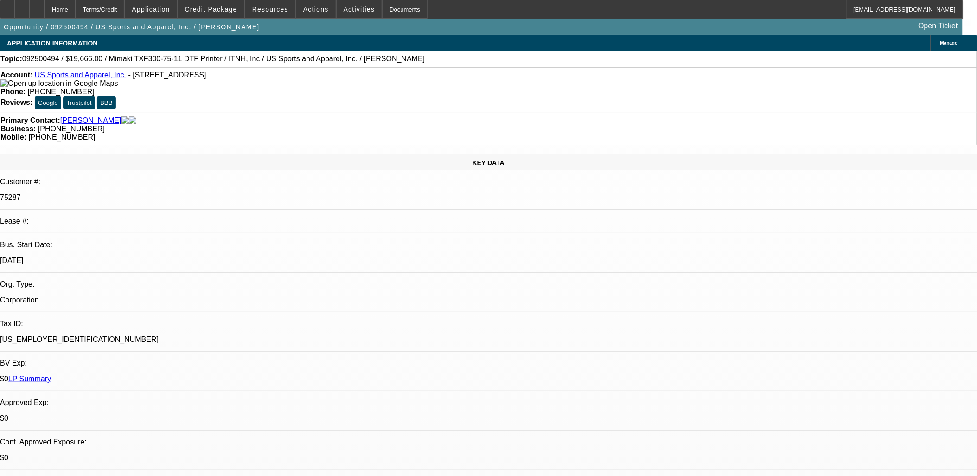
select select "0"
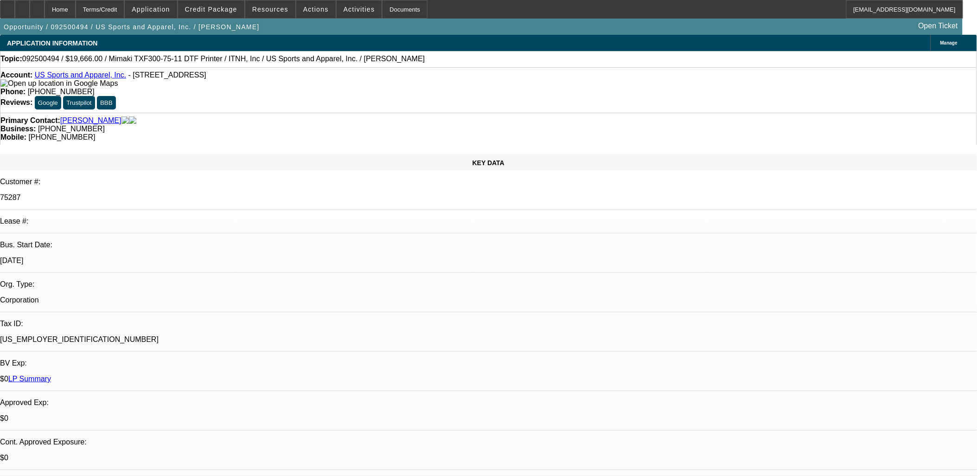
select select "0"
select select "1"
select select "6"
select select "1"
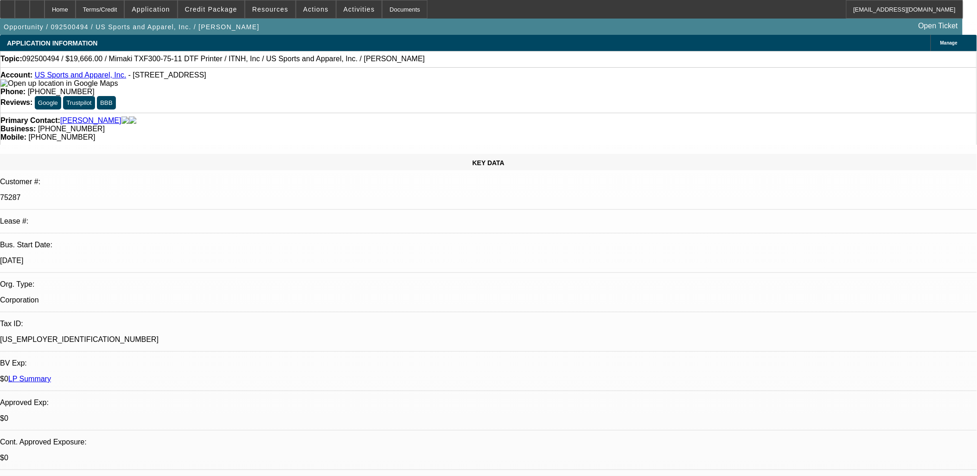
select select "2"
select select "6"
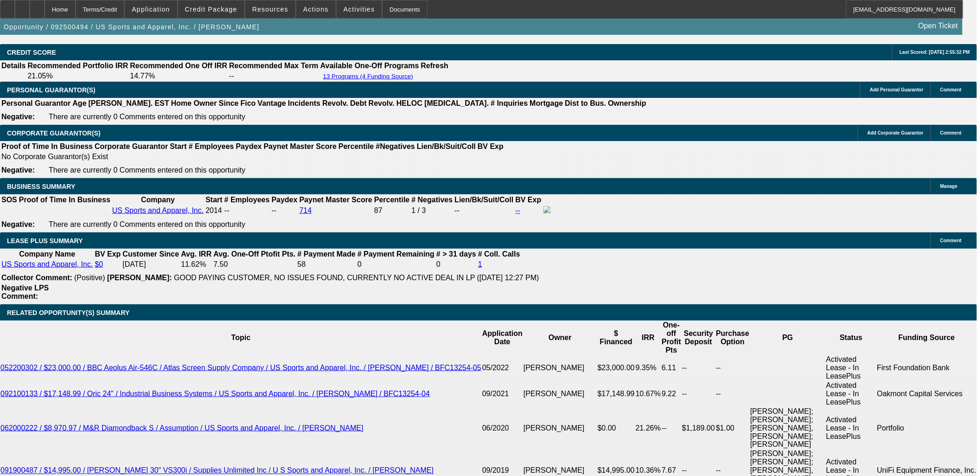
scroll to position [1597, 0]
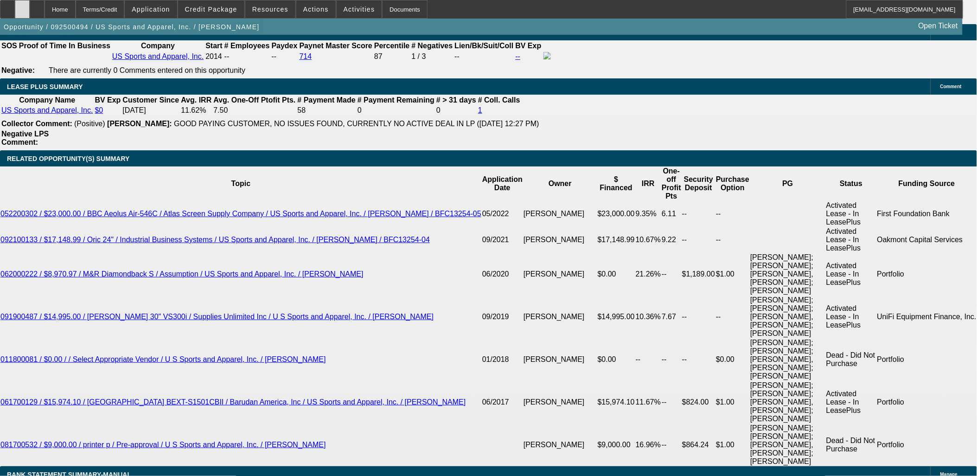
click at [22, 6] on icon at bounding box center [22, 6] width 0 height 0
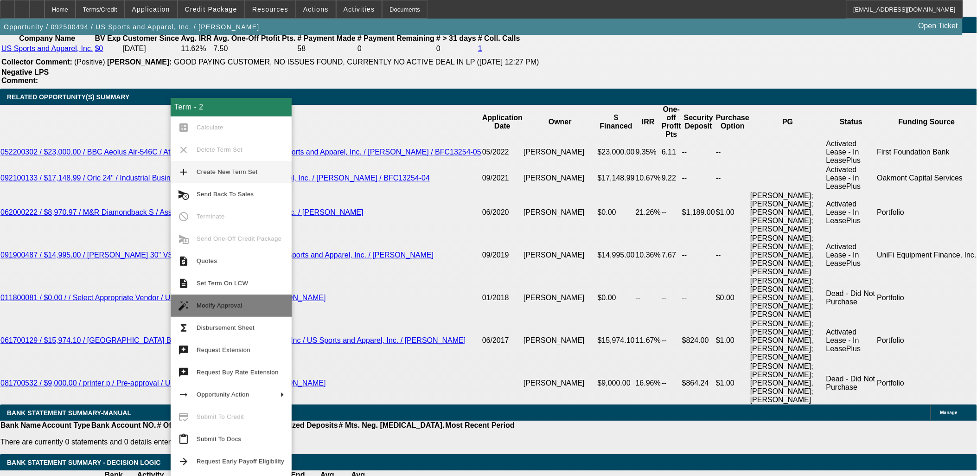
click at [219, 304] on span "Modify Approval" at bounding box center [220, 305] width 46 height 7
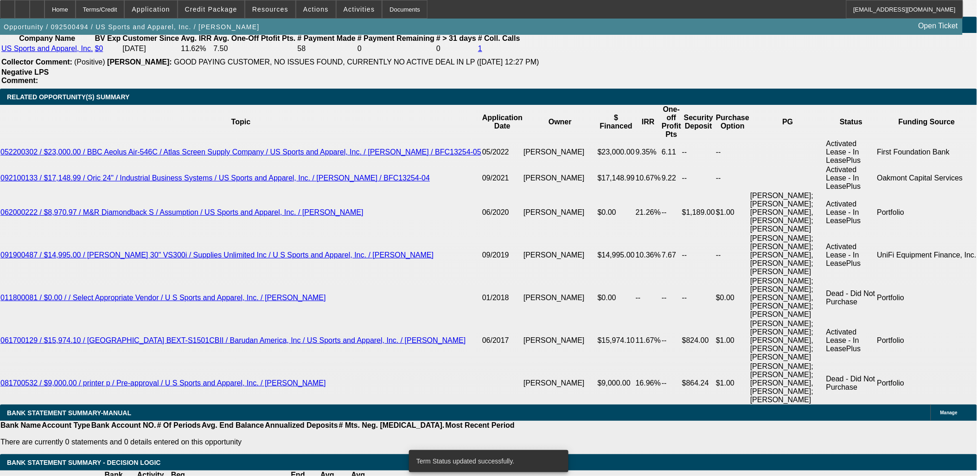
select select "0"
select select "6"
select select "0"
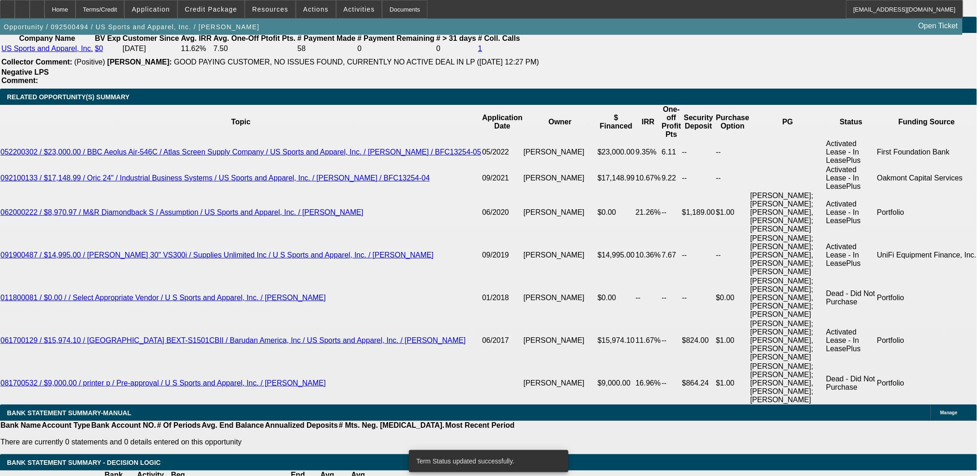
select select "0"
select select "6"
select select "0"
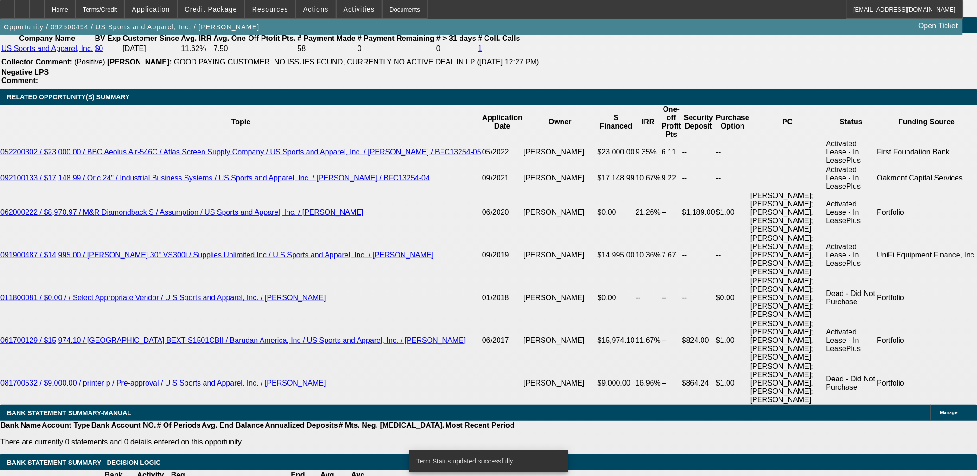
select select "2"
select select "0"
select select "6"
click at [217, 5] on span at bounding box center [211, 9] width 66 height 22
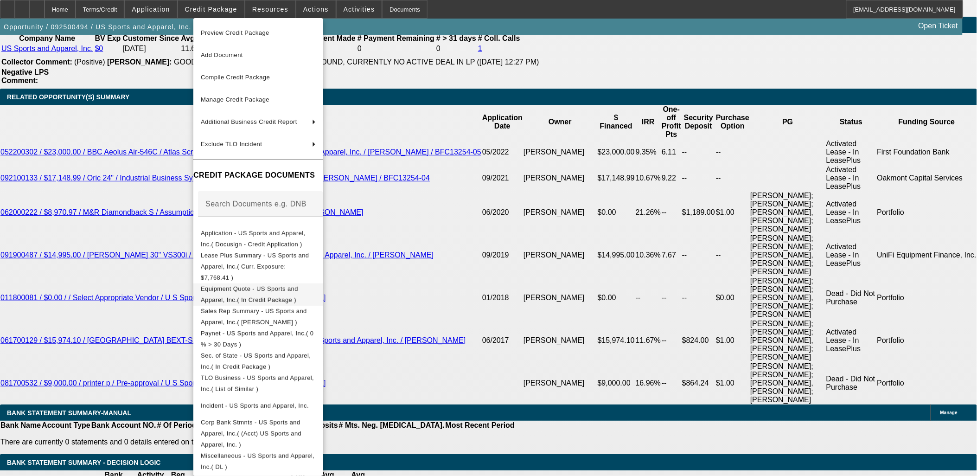
click at [269, 285] on span "Equipment Quote - US Sports and Apparel, Inc.( In Credit Package )" at bounding box center [249, 294] width 97 height 18
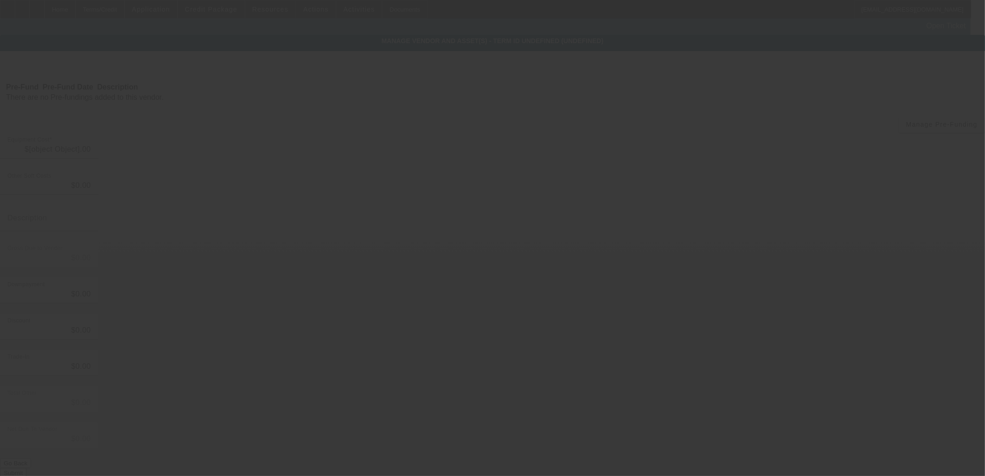
type input "$19,066.00"
type input "$600.00"
type input "$19,666.00"
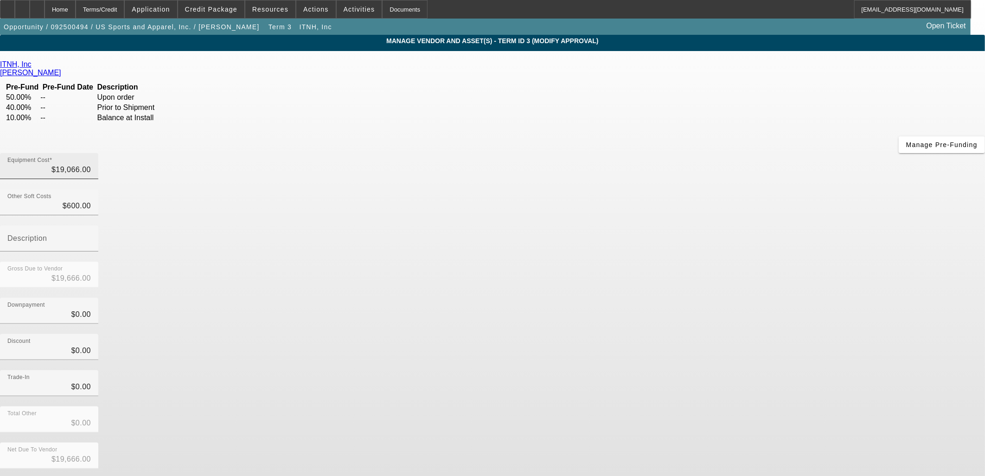
click at [91, 153] on div "Equipment Cost $19,066.00" at bounding box center [48, 166] width 83 height 26
click at [91, 164] on input "19066" at bounding box center [48, 169] width 83 height 11
type input "1"
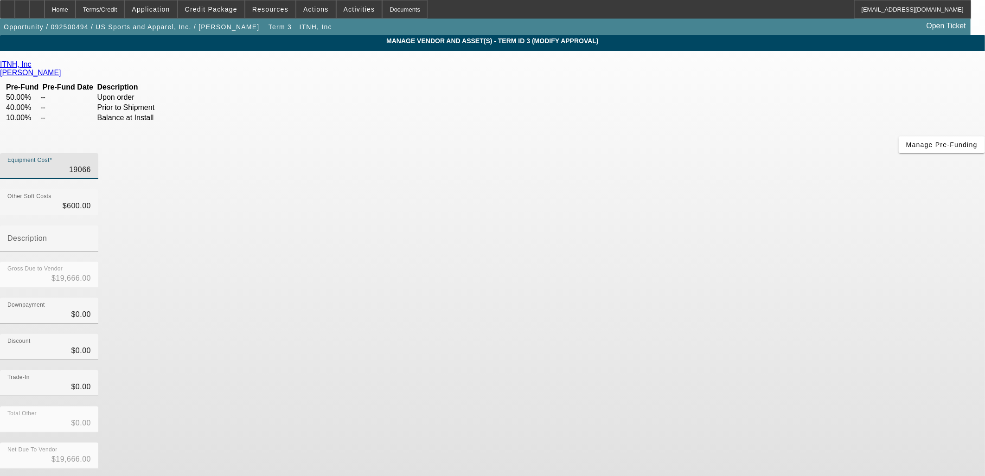
type input "$601.00"
type input "18"
type input "$618.00"
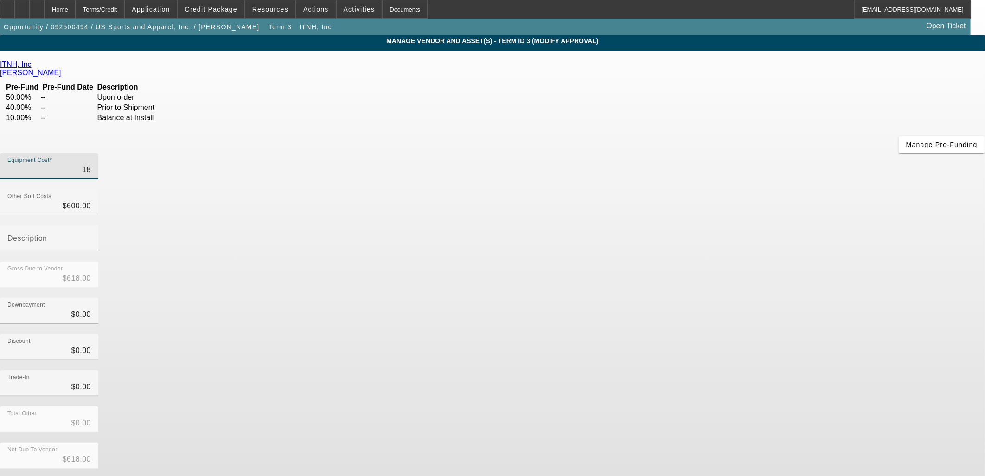
type input "184"
type input "$784.00"
type input "1846"
type input "$2,446.00"
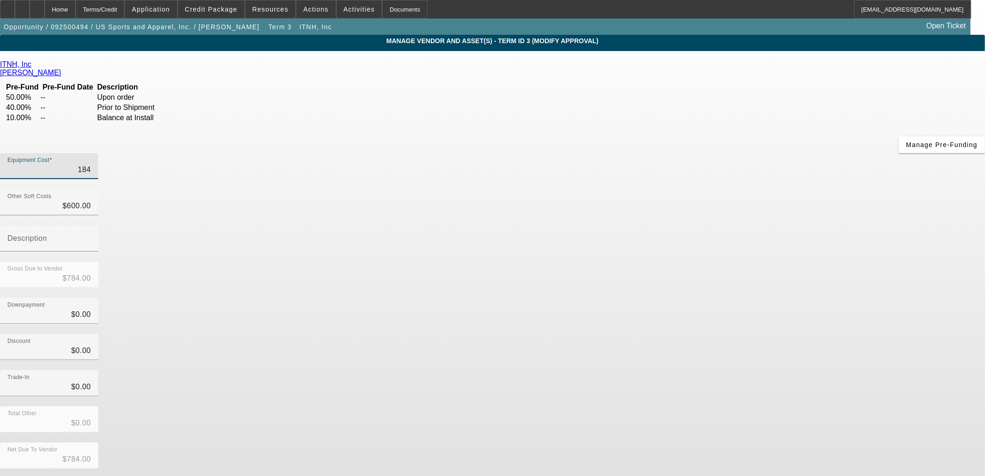
type input "$2,446.00"
type input "18466"
type input "$19,066.00"
type input "$18,466.00"
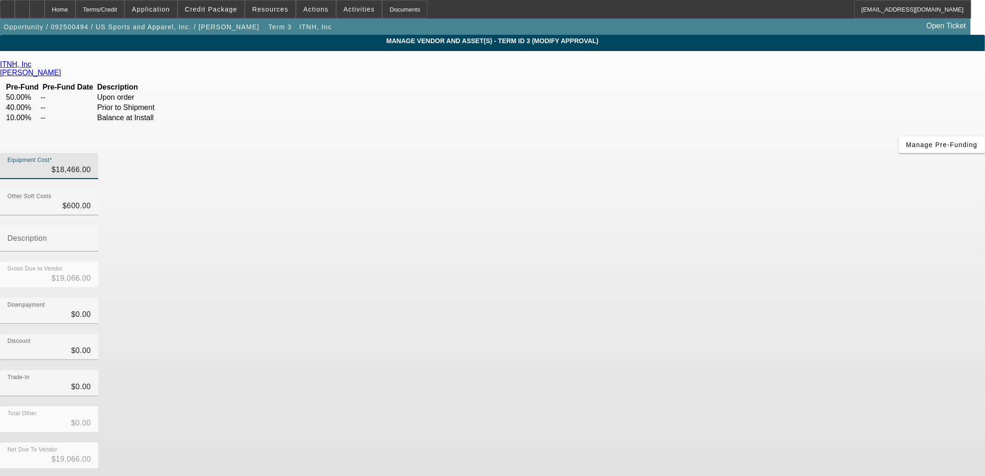
click at [664, 262] on div "Gross Due to Vendor $19,066.00" at bounding box center [492, 280] width 985 height 36
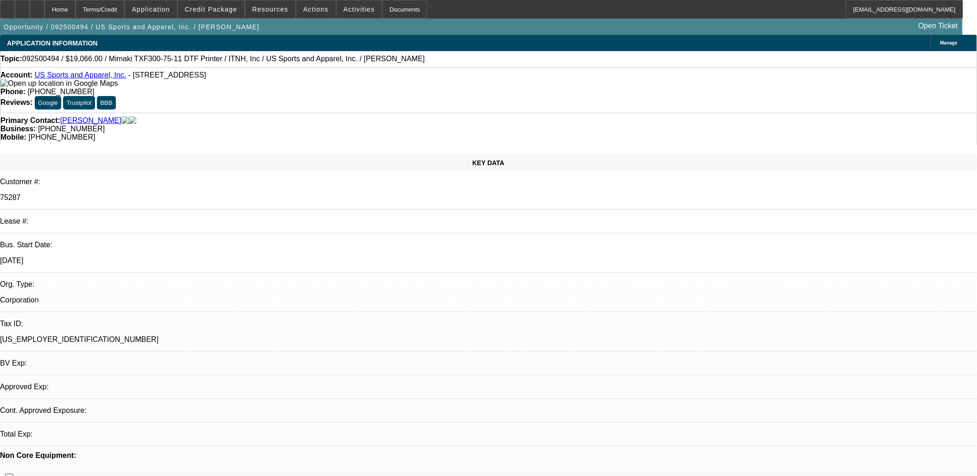
select select "0"
select select "6"
select select "0"
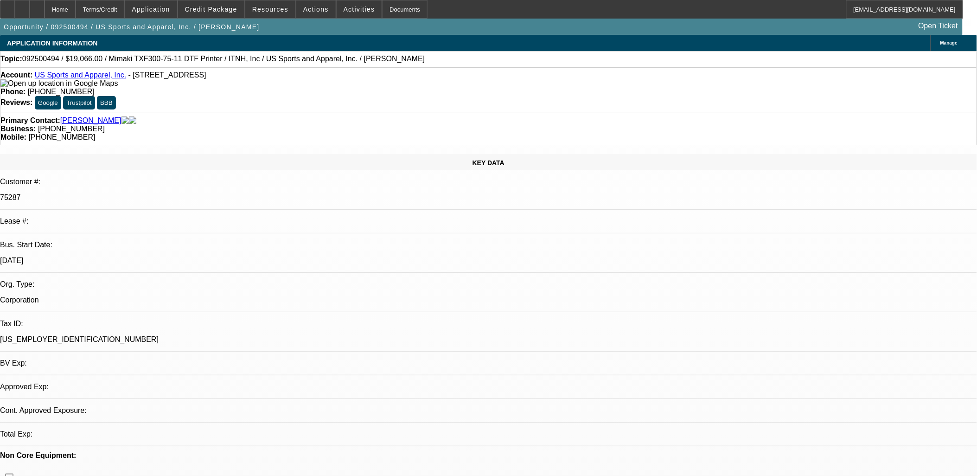
select select "0"
select select "6"
select select "0"
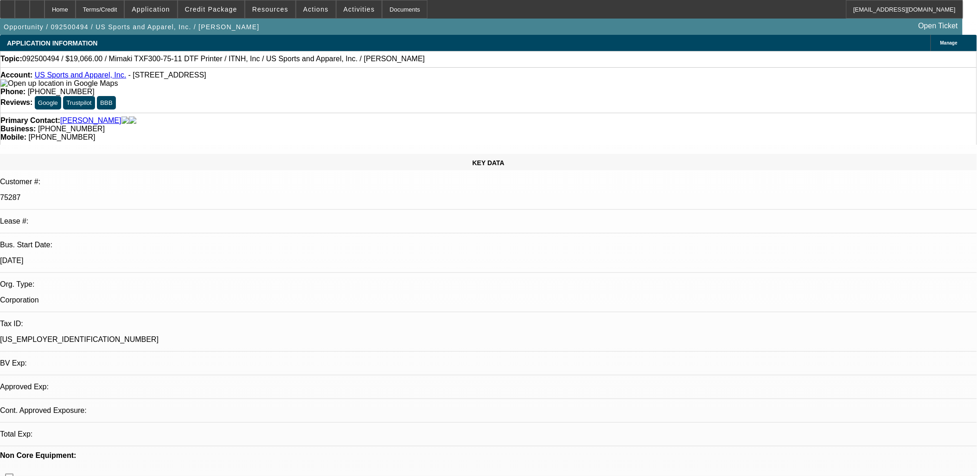
select select "2"
select select "0"
select select "6"
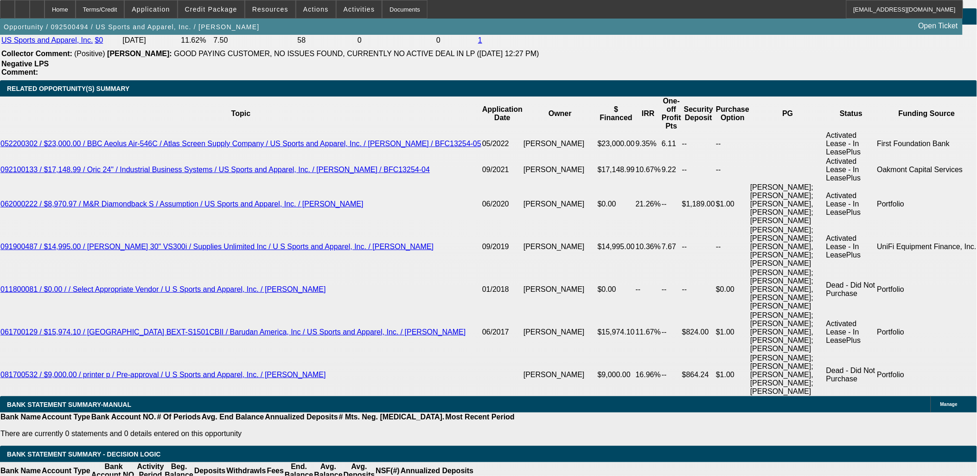
scroll to position [1597, 0]
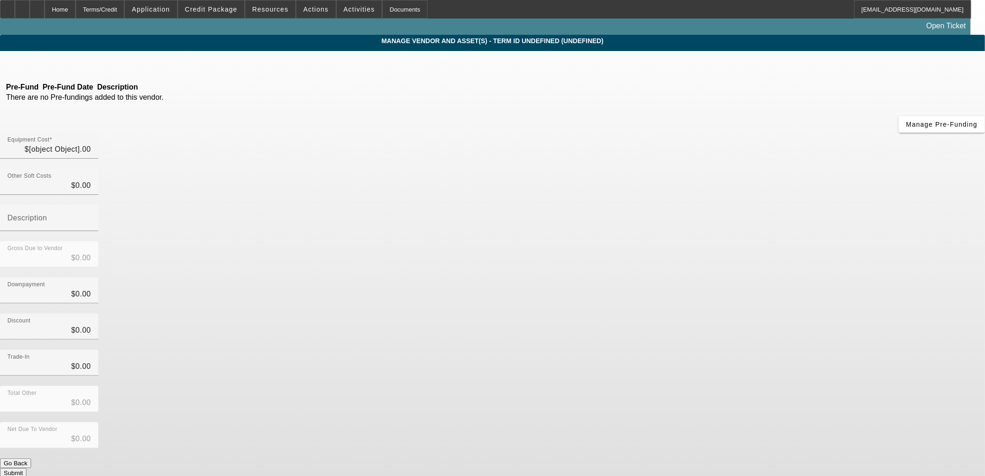
type input "$18,466.00"
type input "$600.00"
type input "$19,066.00"
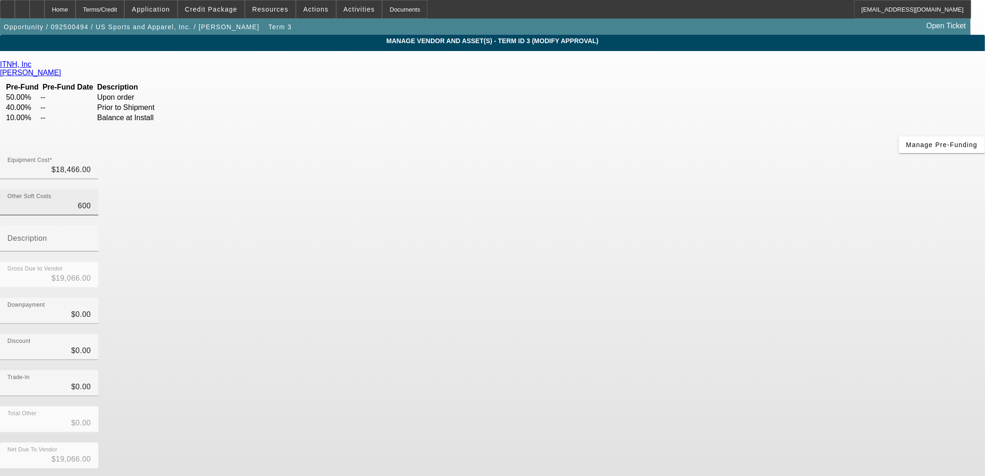
click at [91, 200] on input "600" at bounding box center [48, 205] width 83 height 11
type input "0"
type input "$18,466.00"
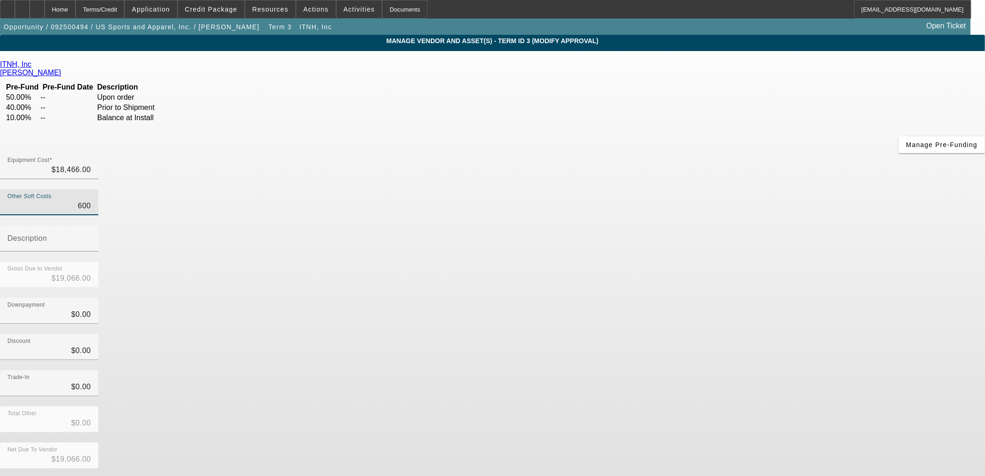
type input "$18,466.00"
type input "$0.00"
click at [678, 262] on div "Gross Due to Vendor $18,466.00" at bounding box center [492, 280] width 985 height 36
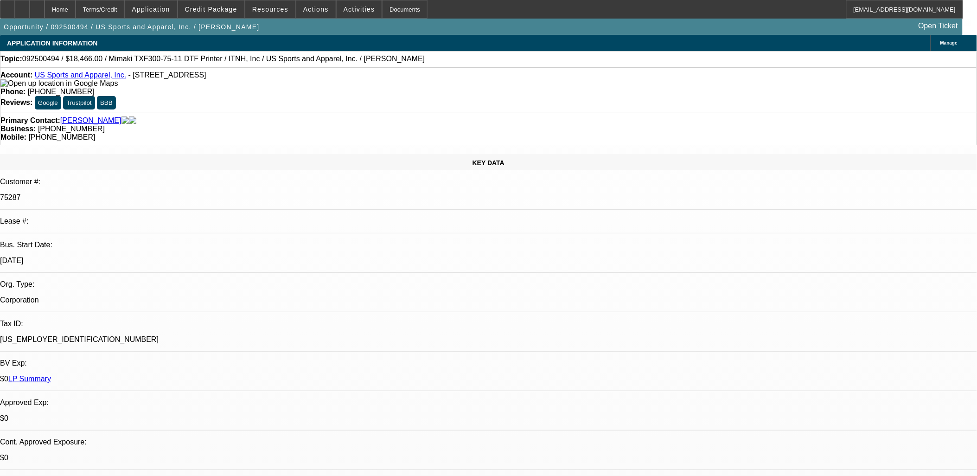
select select "0"
select select "6"
select select "0"
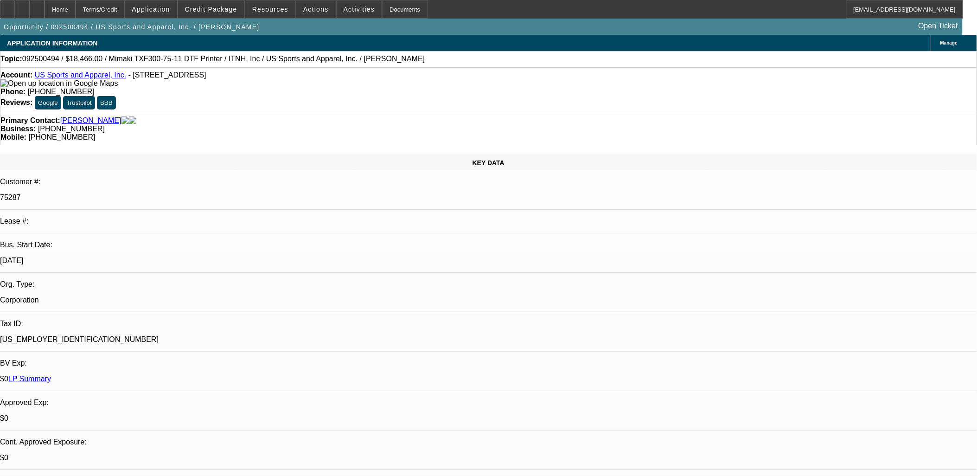
select select "0"
select select "6"
select select "0"
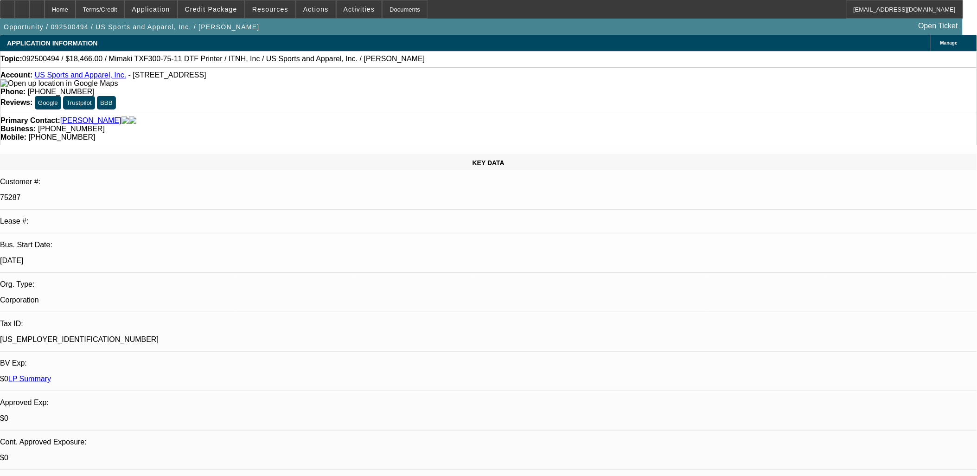
select select "2"
select select "0"
select select "6"
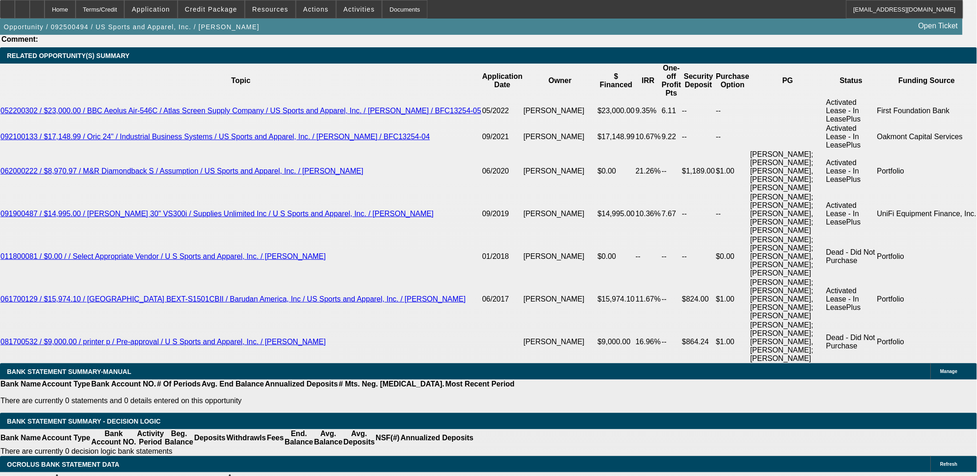
scroll to position [1649, 0]
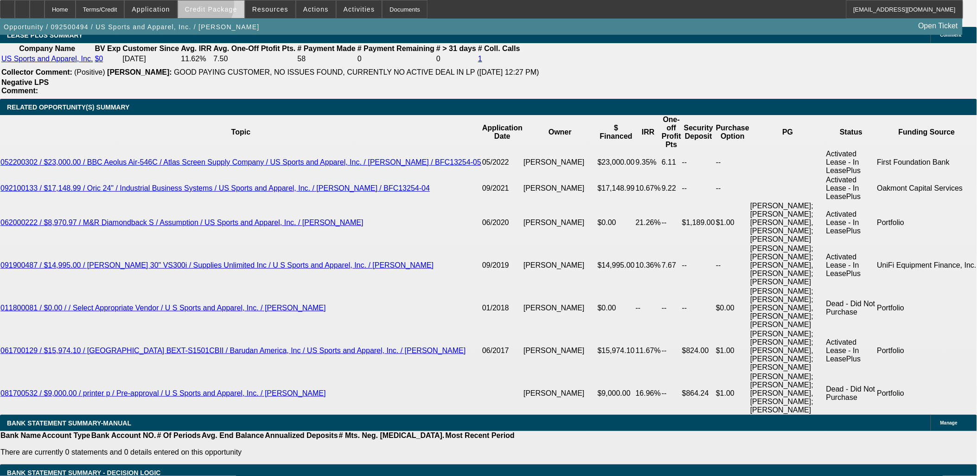
click at [212, 6] on span "Credit Package" at bounding box center [211, 9] width 52 height 7
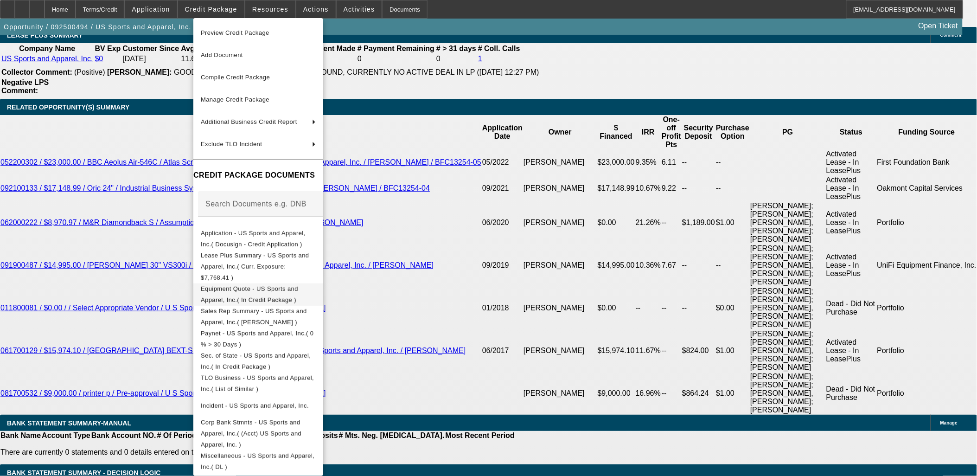
click at [254, 285] on span "Equipment Quote - US Sports and Apparel, Inc.( In Credit Package )" at bounding box center [249, 294] width 97 height 18
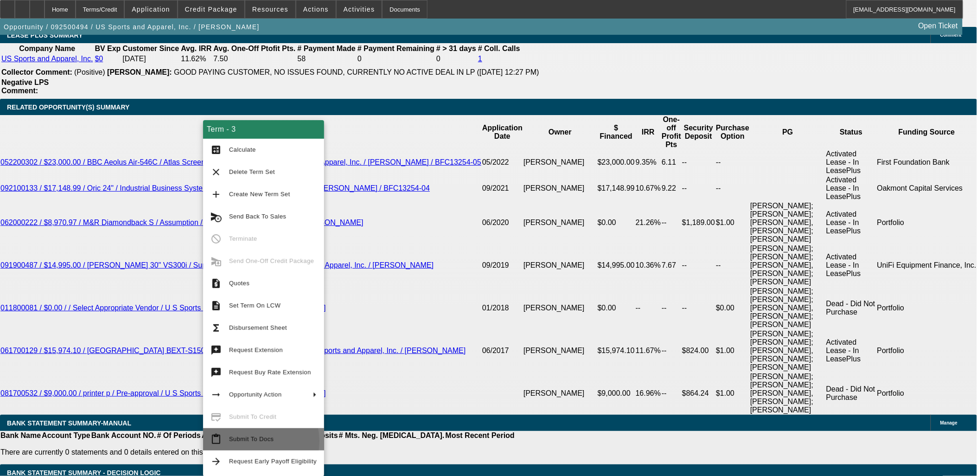
click at [247, 441] on span "Submit To Docs" at bounding box center [251, 439] width 45 height 7
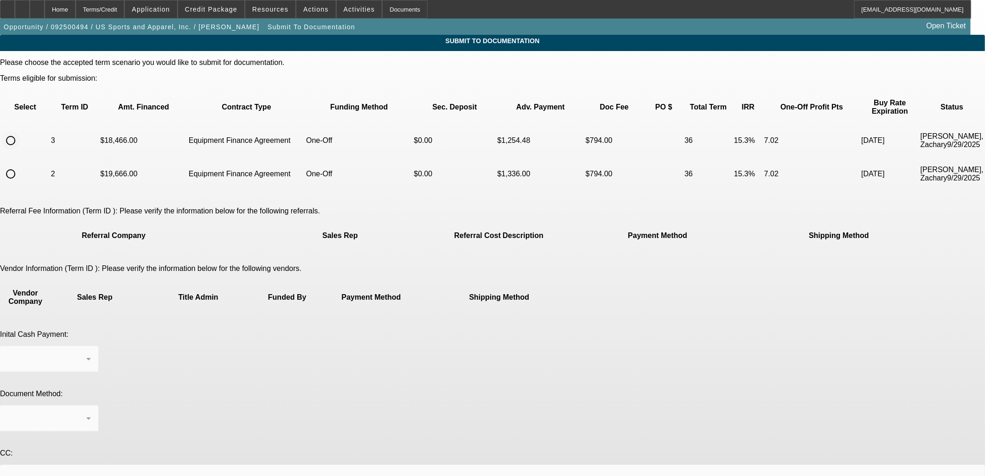
click at [20, 131] on input "radio" at bounding box center [10, 140] width 19 height 19
radio input "true"
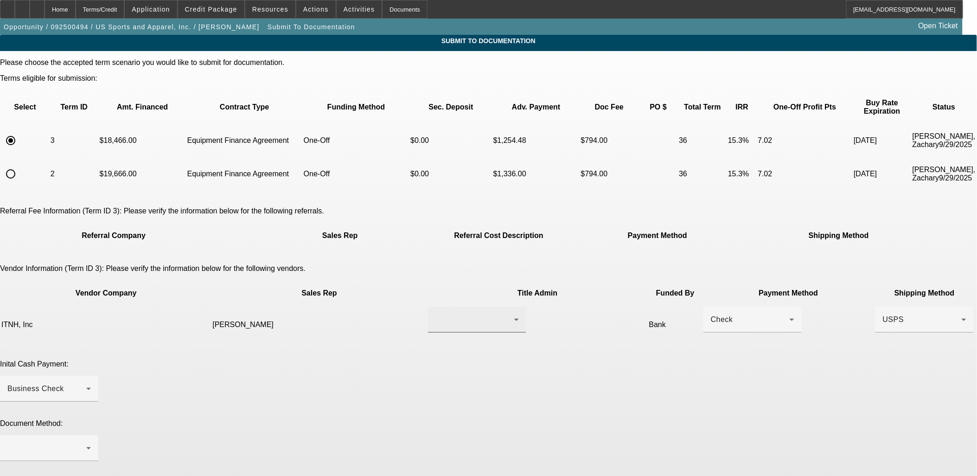
click at [436, 314] on div at bounding box center [475, 319] width 79 height 11
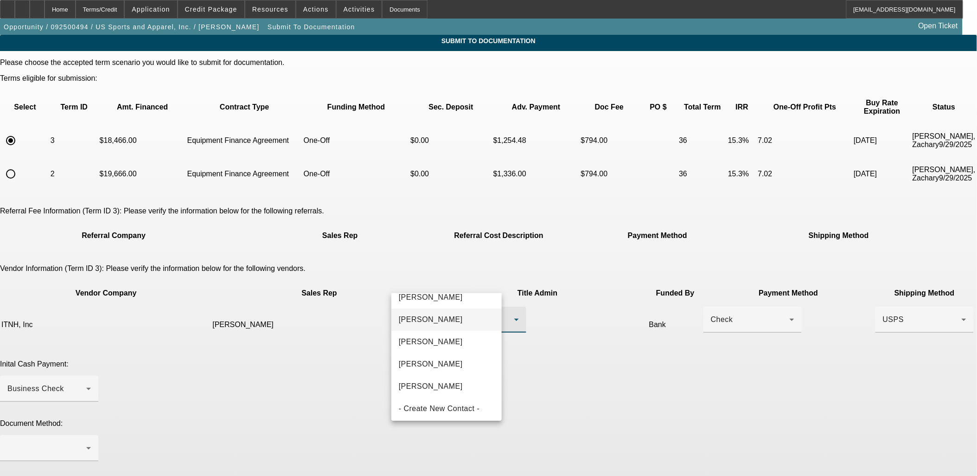
scroll to position [80, 0]
click at [441, 384] on span "[PERSON_NAME]" at bounding box center [431, 383] width 64 height 11
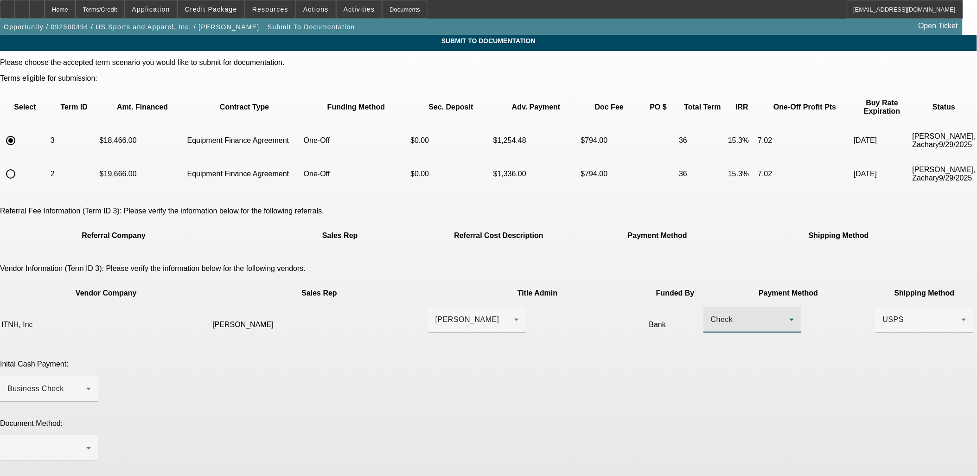
click at [711, 314] on div "Check" at bounding box center [750, 319] width 79 height 11
click at [572, 327] on span "Wire Transfer" at bounding box center [567, 330] width 48 height 11
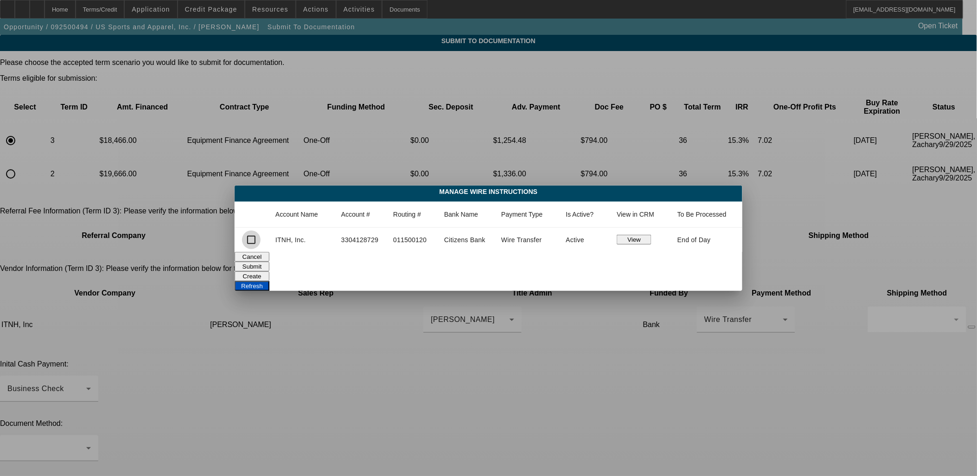
click at [247, 239] on input "checkbox" at bounding box center [251, 240] width 19 height 19
checkbox input "true"
click at [269, 262] on button "Submit" at bounding box center [252, 267] width 35 height 10
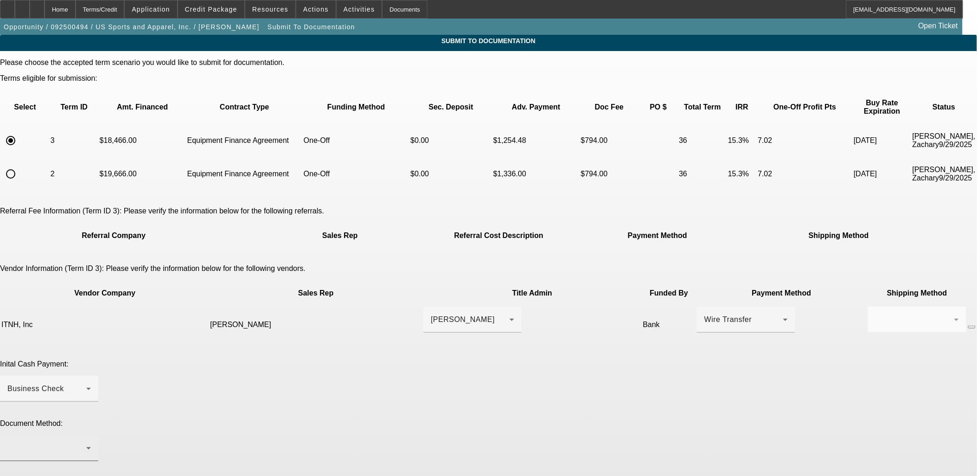
click at [91, 435] on div at bounding box center [48, 448] width 83 height 26
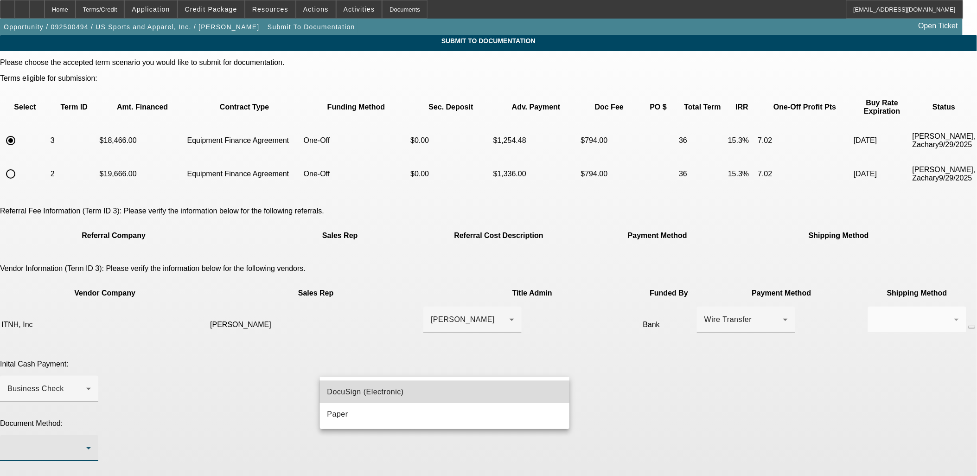
click at [381, 396] on span "DocuSign (Electronic)" at bounding box center [365, 391] width 77 height 11
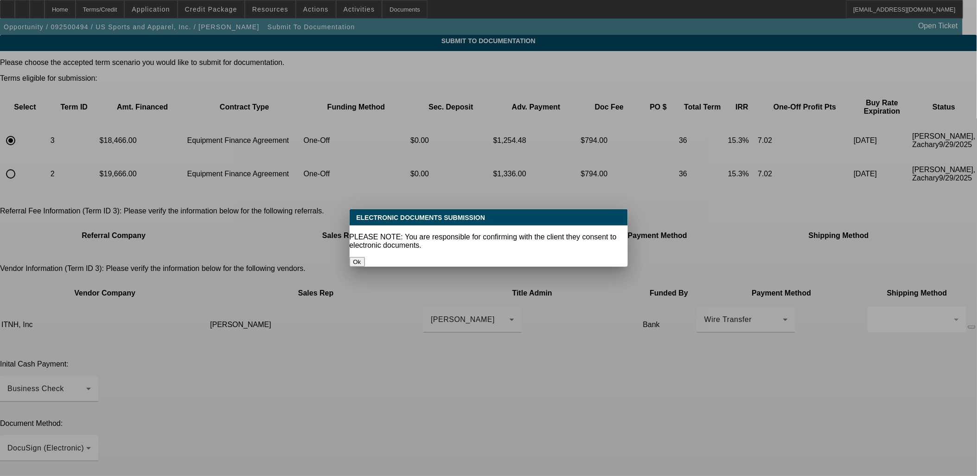
click at [365, 257] on button "Ok" at bounding box center [357, 262] width 15 height 10
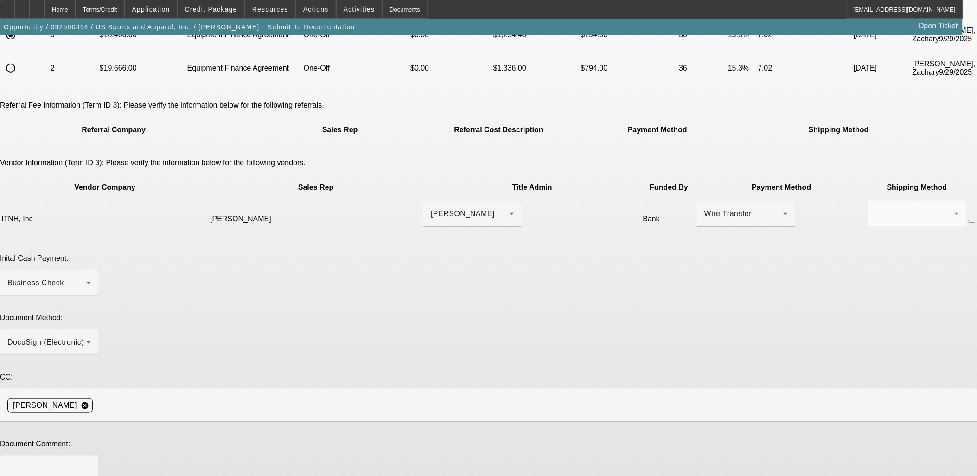
scroll to position [107, 0]
drag, startPoint x: 371, startPoint y: 404, endPoint x: 395, endPoint y: 362, distance: 48.6
type textarea "Price went down due to vendor discount."
click at [91, 455] on div at bounding box center [48, 473] width 83 height 37
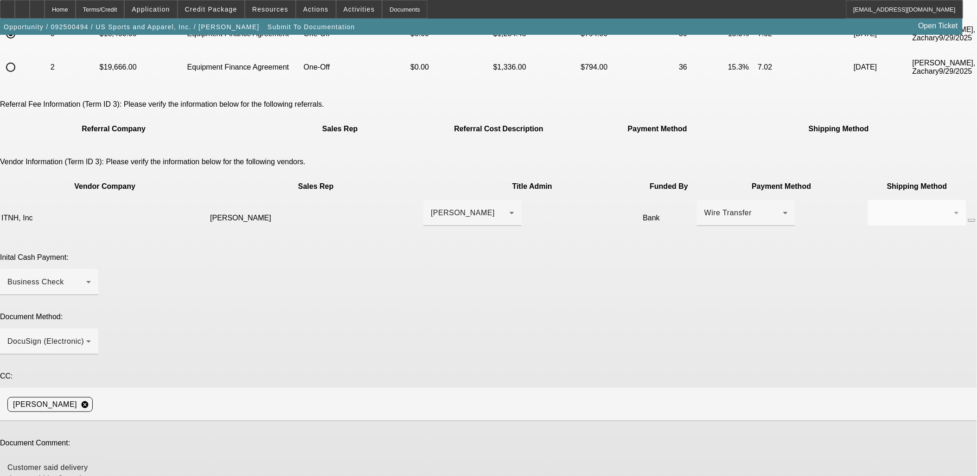
type textarea "Customer said delivery time would be 2 weeks."
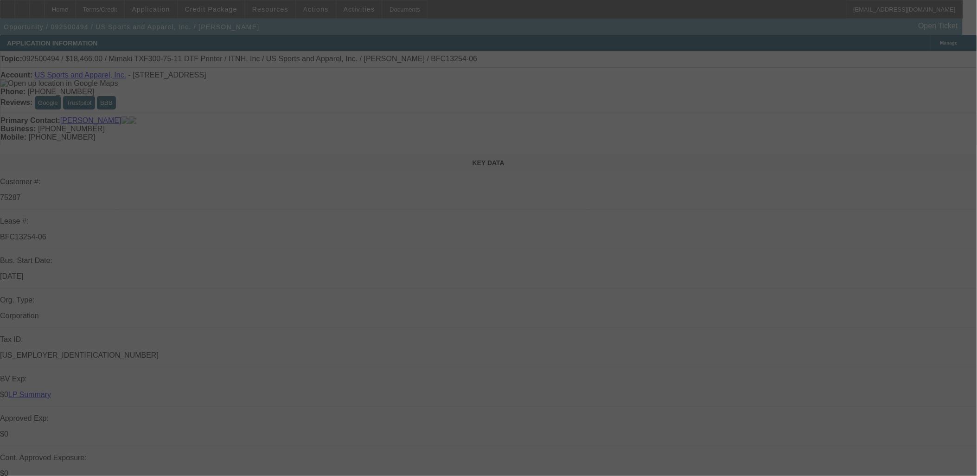
select select "0"
select select "6"
select select "0"
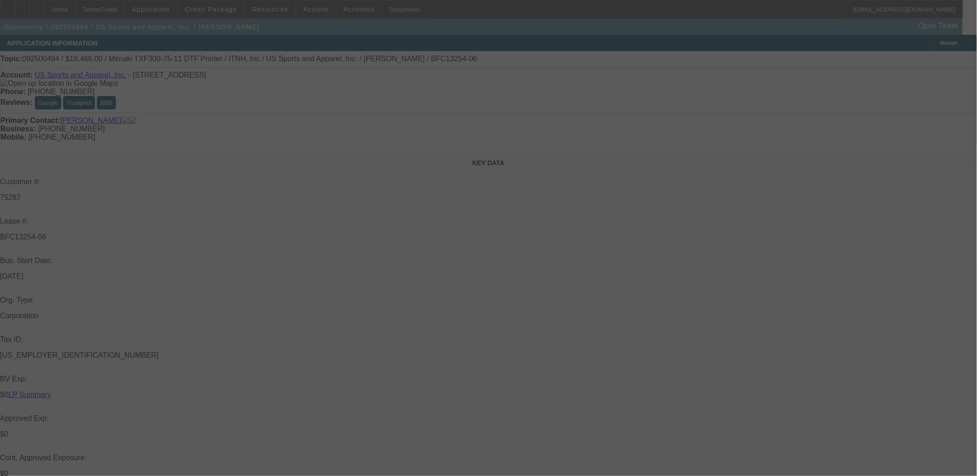
select select "0"
select select "6"
select select "0"
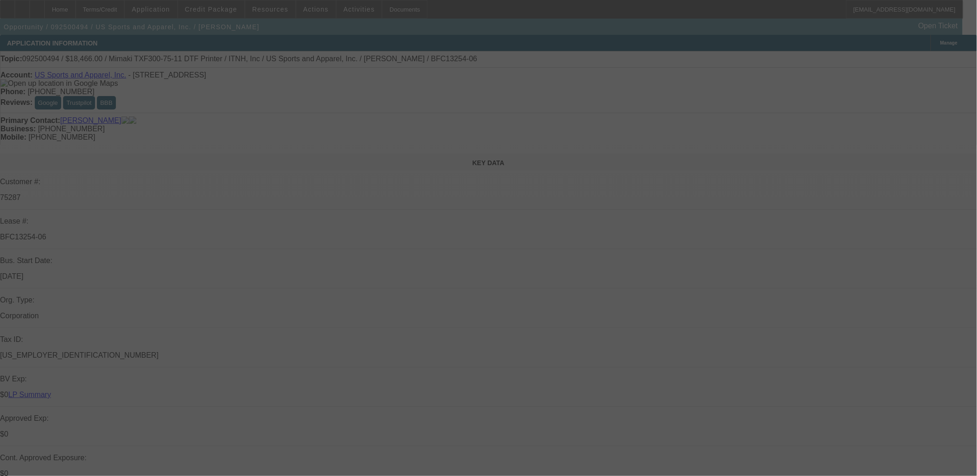
select select "2"
select select "0"
select select "6"
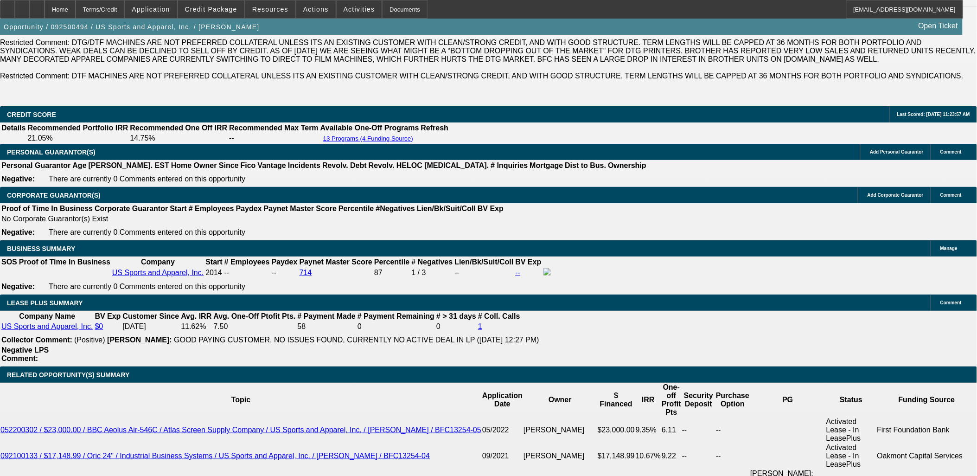
scroll to position [1649, 0]
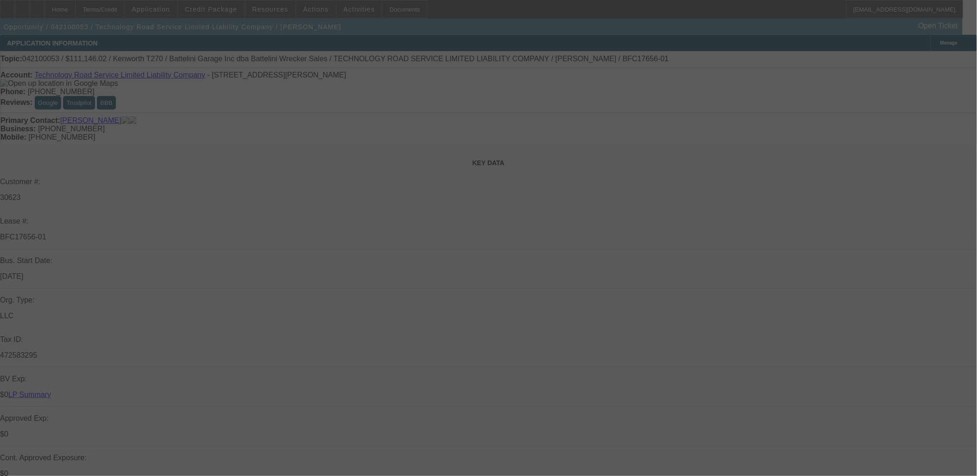
click at [148, 155] on div at bounding box center [488, 238] width 977 height 476
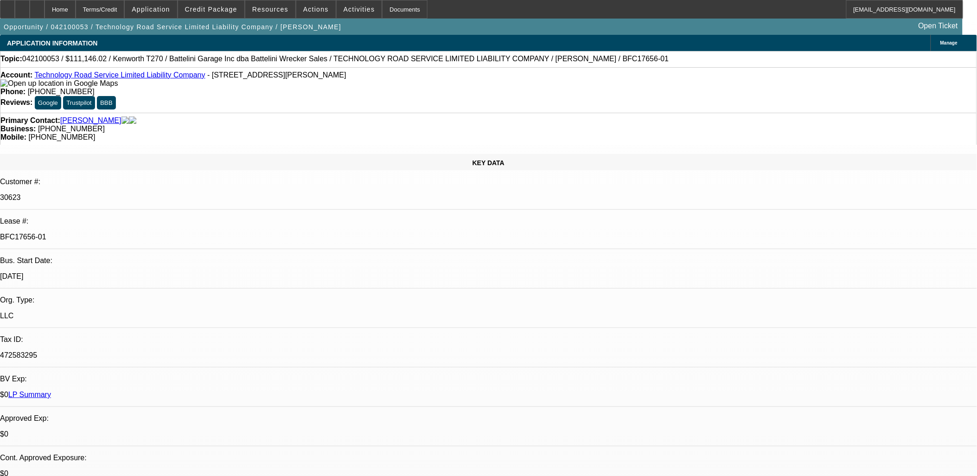
click at [148, 233] on p "BFC17656-01" at bounding box center [488, 237] width 977 height 8
select select "0"
select select "2"
select select "0"
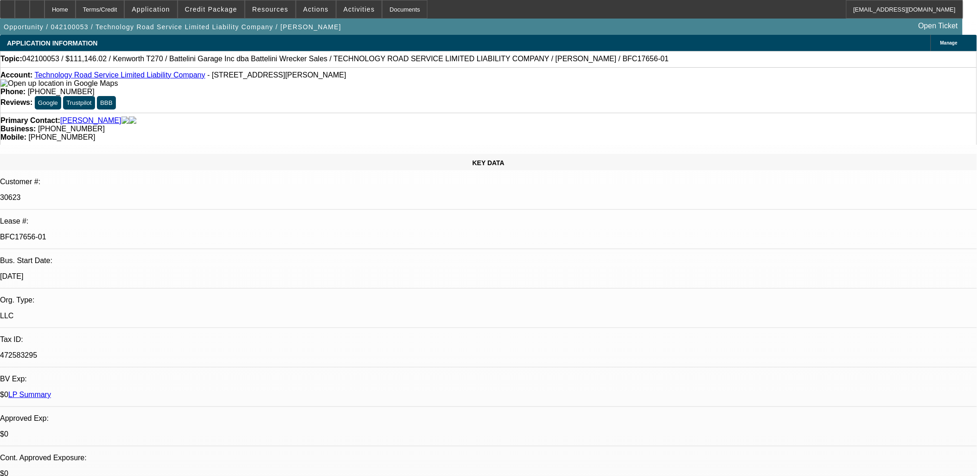
select select "2"
select select "0"
select select "2"
select select "0"
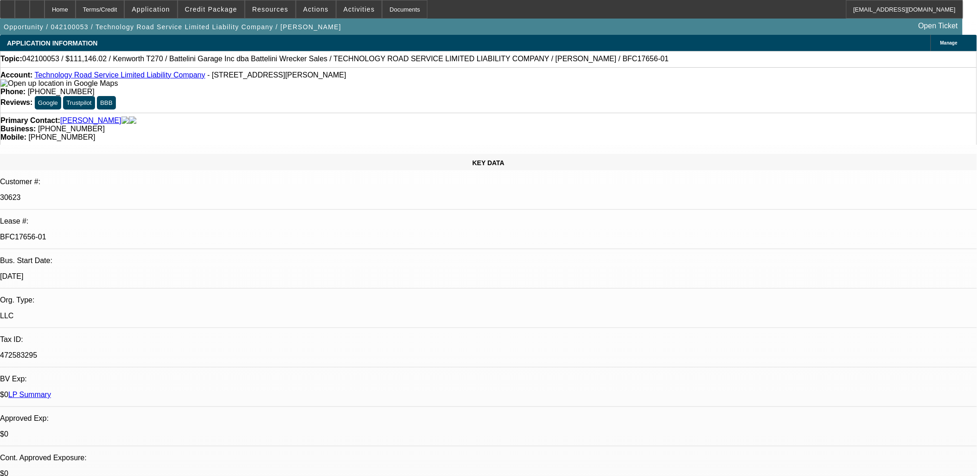
select select "0"
select select "2"
select select "0"
click at [148, 233] on p "BFC17656-01" at bounding box center [488, 237] width 977 height 8
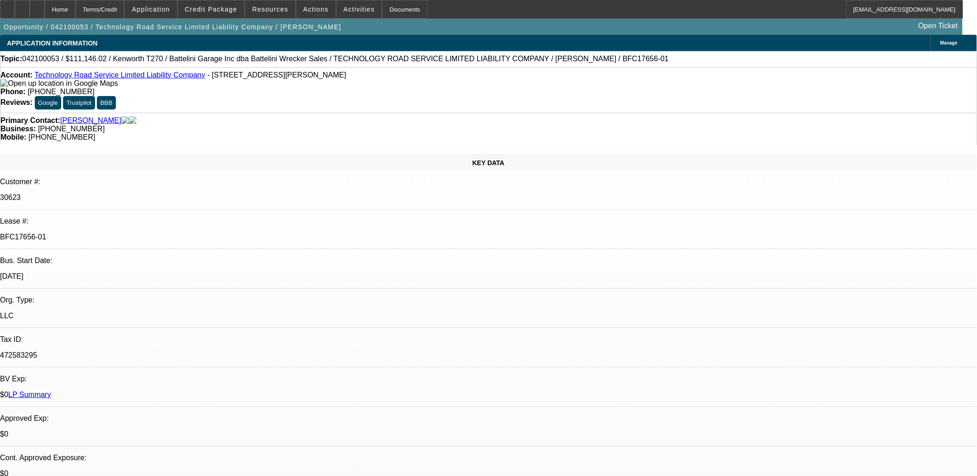
select select "1"
select select "2"
select select "6"
select select "1"
select select "2"
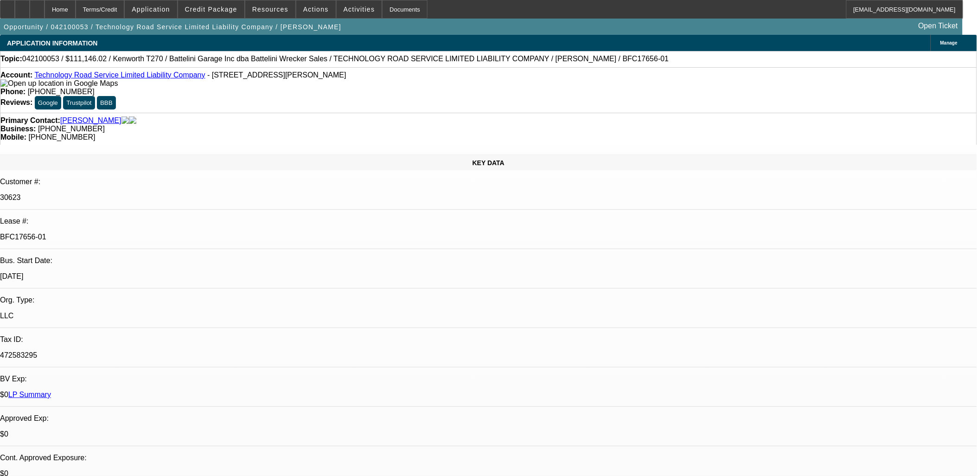
select select "6"
select select "1"
select select "2"
select select "6"
select select "1"
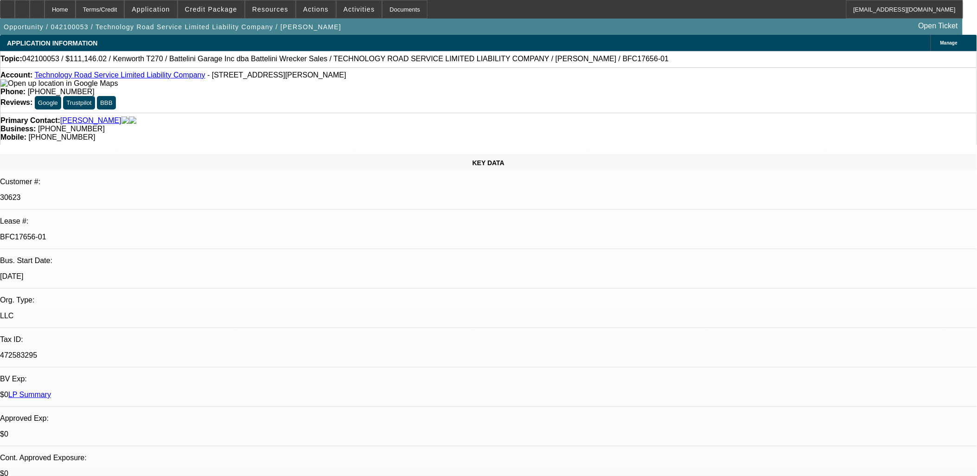
select select "2"
select select "6"
click at [147, 233] on p "BFC17656-01" at bounding box center [488, 237] width 977 height 8
click at [146, 233] on p "BFC17656-01" at bounding box center [488, 237] width 977 height 8
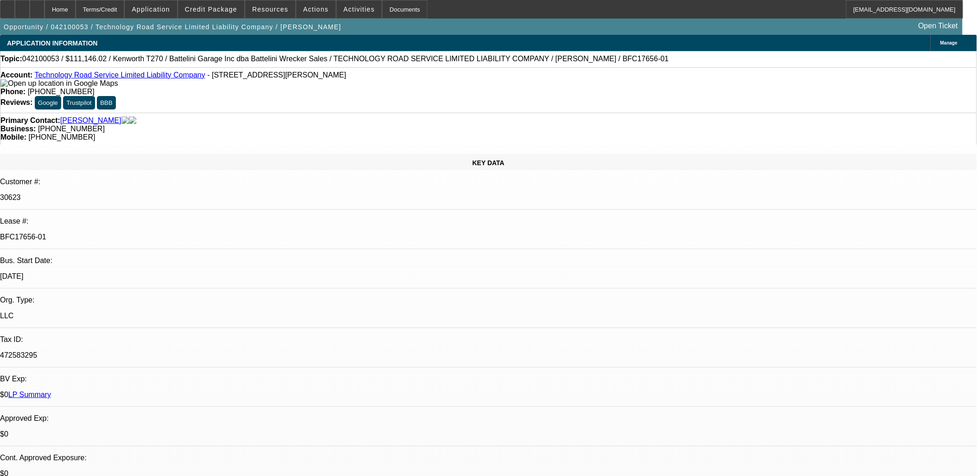
copy div "BFC17656-01"
click at [51, 391] on link "LP Summary" at bounding box center [29, 395] width 43 height 8
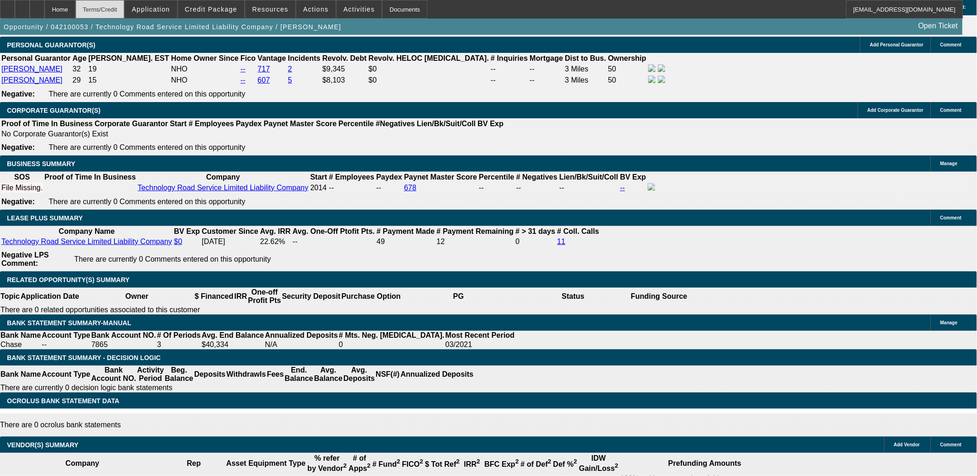
scroll to position [1392, 0]
